Goal: Information Seeking & Learning: Find specific fact

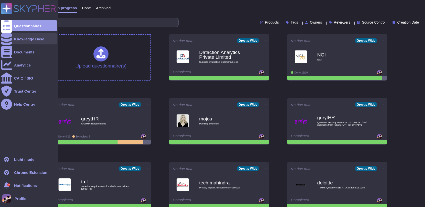
click at [16, 42] on div "Knowledge Base" at bounding box center [29, 38] width 56 height 11
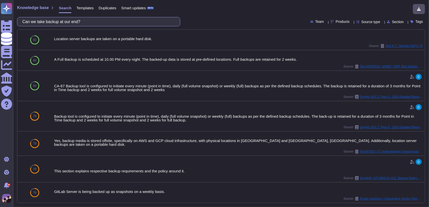
click at [128, 22] on input "Can we take backup at our end?" at bounding box center [97, 21] width 155 height 9
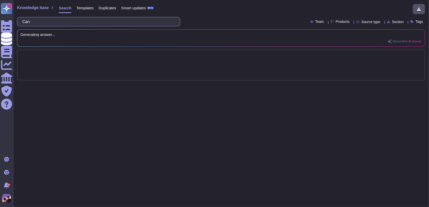
type input "Ca"
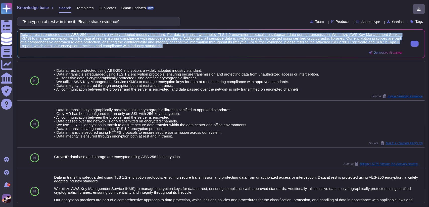
drag, startPoint x: 21, startPoint y: 32, endPoint x: 185, endPoint y: 48, distance: 165.1
click at [185, 48] on div "Data at rest is protected using AES-256 encryption, a widely adopted industry s…" at bounding box center [220, 44] width 407 height 28
click at [416, 43] on button at bounding box center [415, 44] width 8 height 6
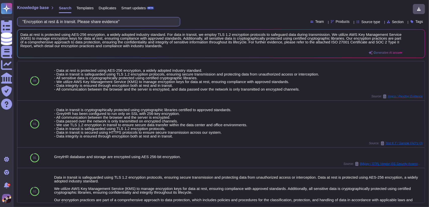
click at [147, 19] on input ""Encryption at rest & in transit. Please share evidence"" at bounding box center [97, 21] width 155 height 9
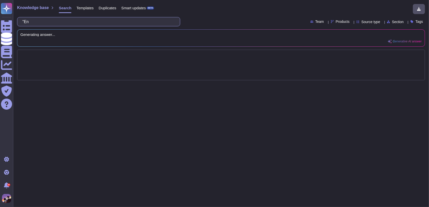
type input ""E"
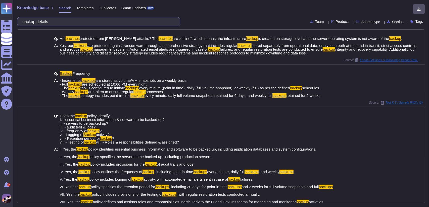
click at [79, 21] on input "backup details" at bounding box center [97, 21] width 155 height 9
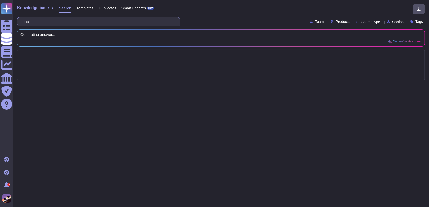
type input "ba"
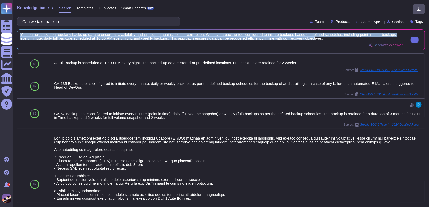
scroll to position [1, 0]
drag, startPoint x: 21, startPoint y: 34, endPoint x: 327, endPoint y: 43, distance: 306.4
click at [327, 43] on div "Yes, our organization regularly backs up data to ensure its availability and pr…" at bounding box center [211, 40] width 382 height 15
click at [417, 40] on button at bounding box center [415, 40] width 8 height 6
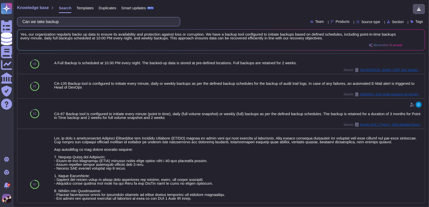
click at [130, 25] on input "Can we take backup" at bounding box center [97, 21] width 155 height 9
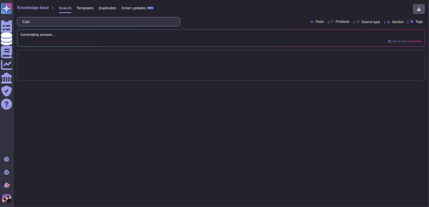
type input "Ca"
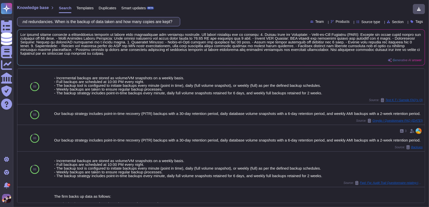
scroll to position [0, 0]
click at [166, 23] on input "We need to know the backup policy and redundancies. When is the backup of data …" at bounding box center [97, 21] width 155 height 9
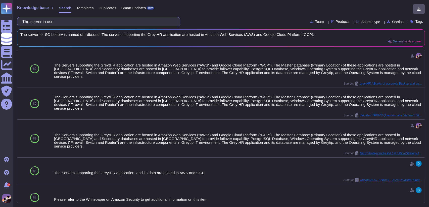
type input "The server in use"
click at [414, 168] on button at bounding box center [415, 171] width 8 height 6
